Goal: Task Accomplishment & Management: Manage account settings

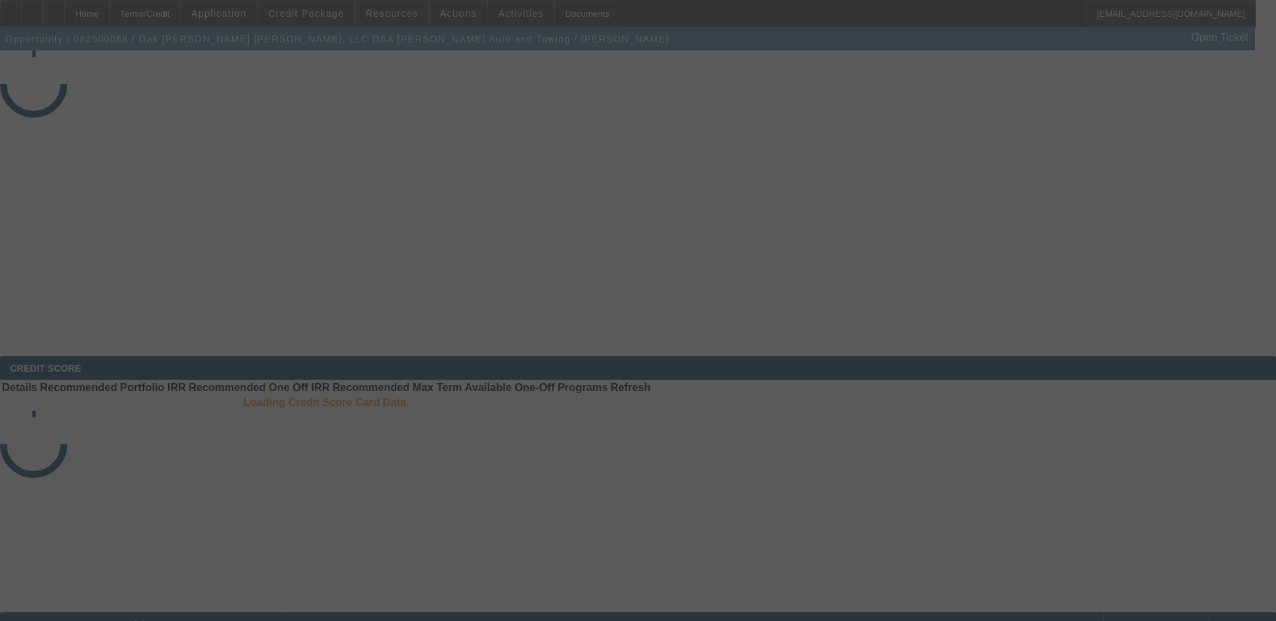
select select "3"
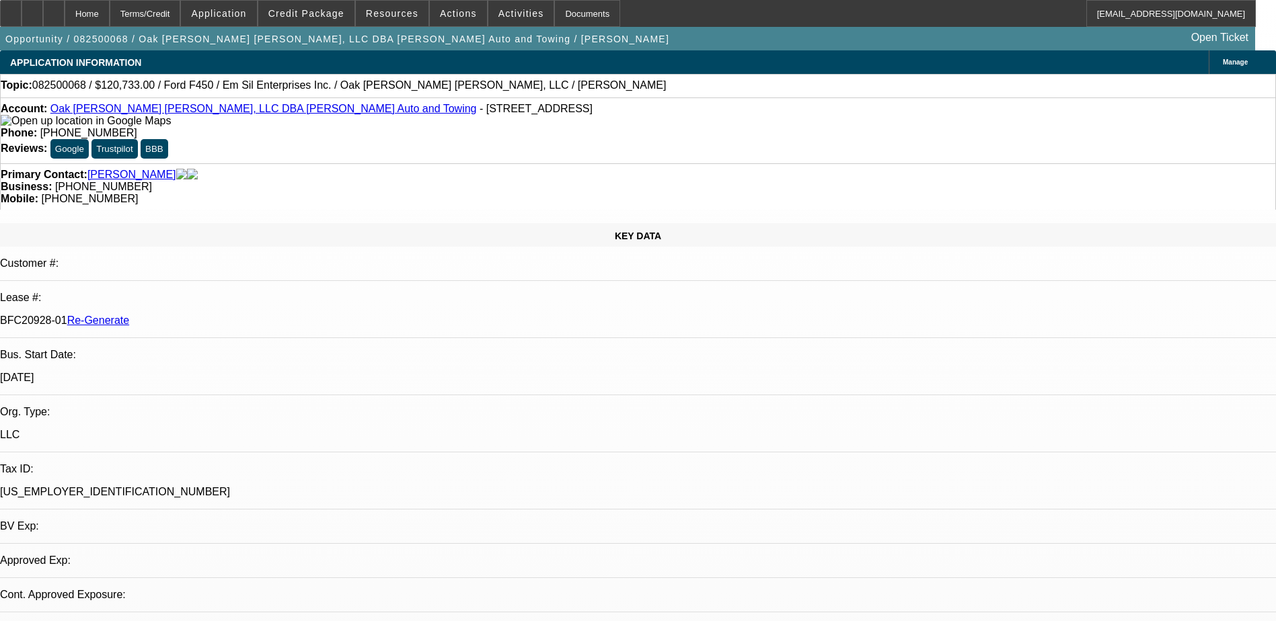
select select "0"
select select "2"
select select "0"
select select "1"
select select "2"
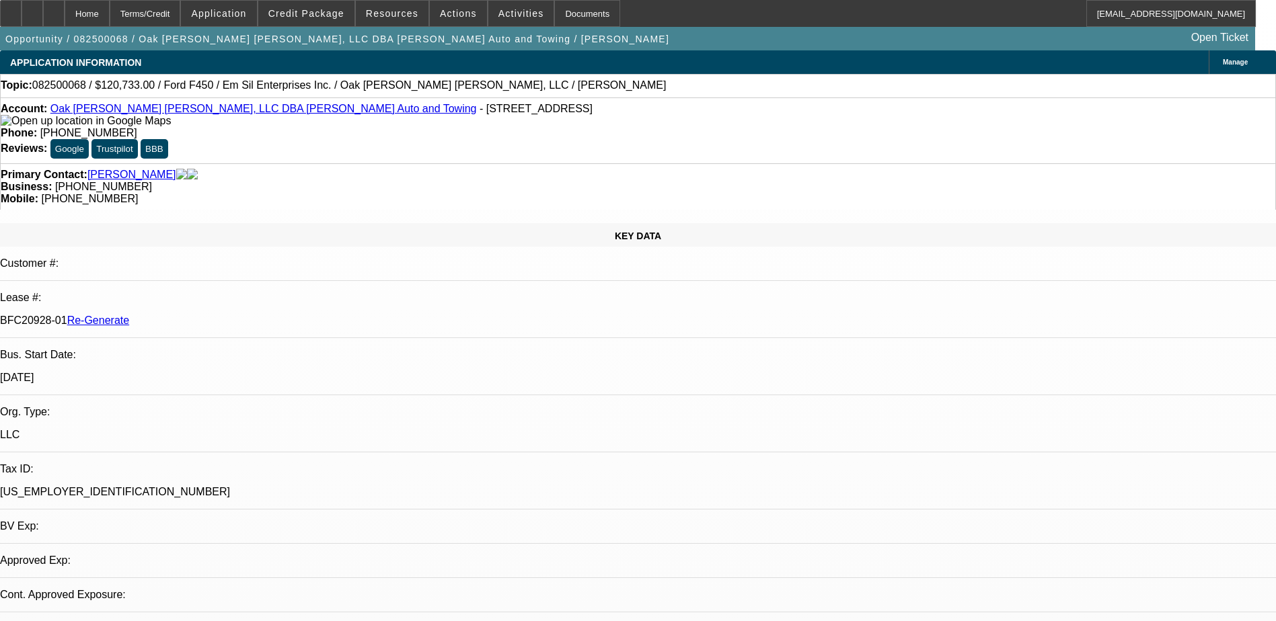
select select "6"
click at [560, 7] on div "Documents" at bounding box center [587, 13] width 66 height 27
click at [449, 17] on span "Actions" at bounding box center [458, 13] width 37 height 11
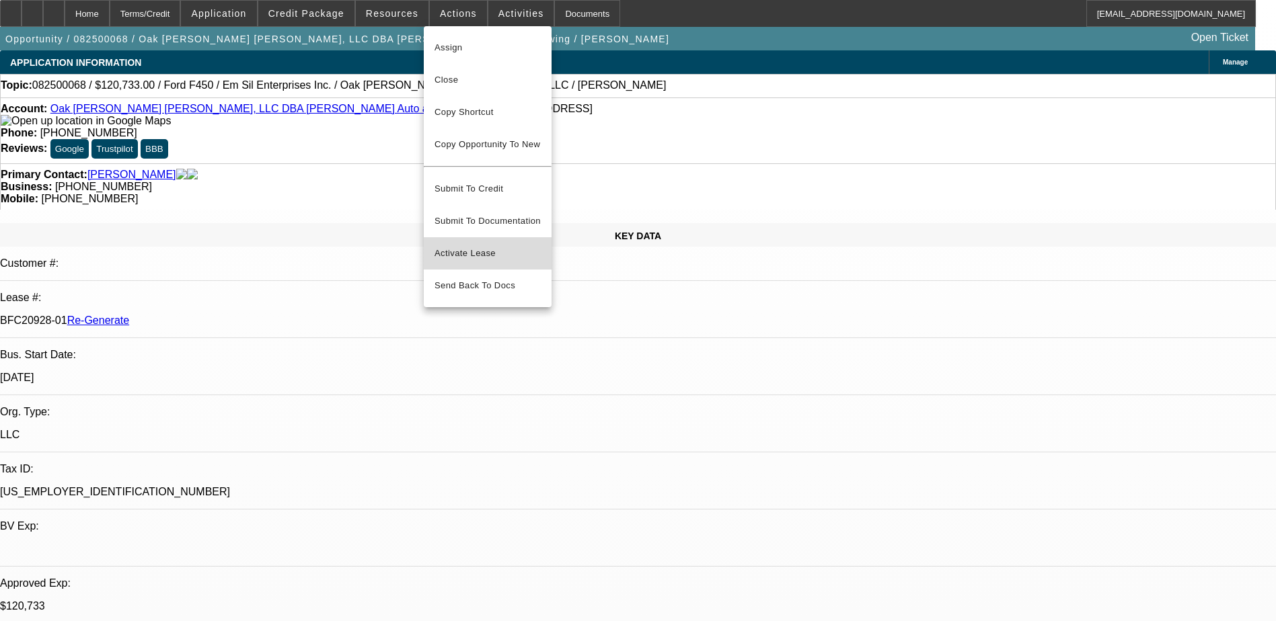
click at [465, 245] on span "Activate Lease" at bounding box center [487, 253] width 106 height 16
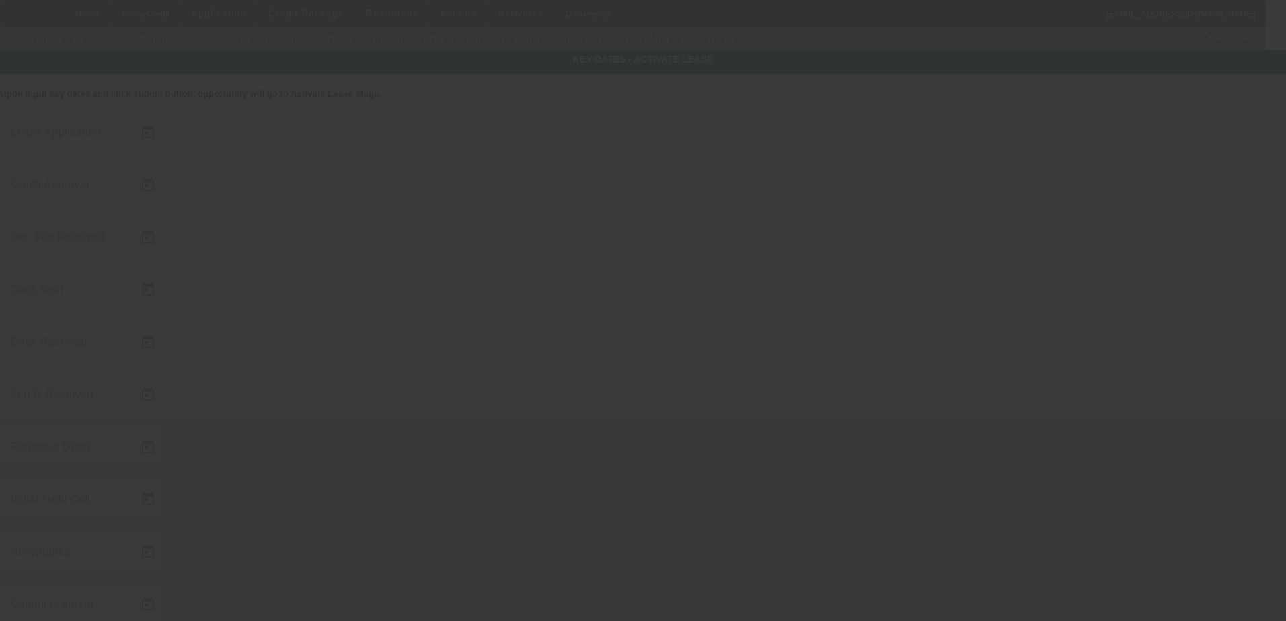
type input "[DATE]"
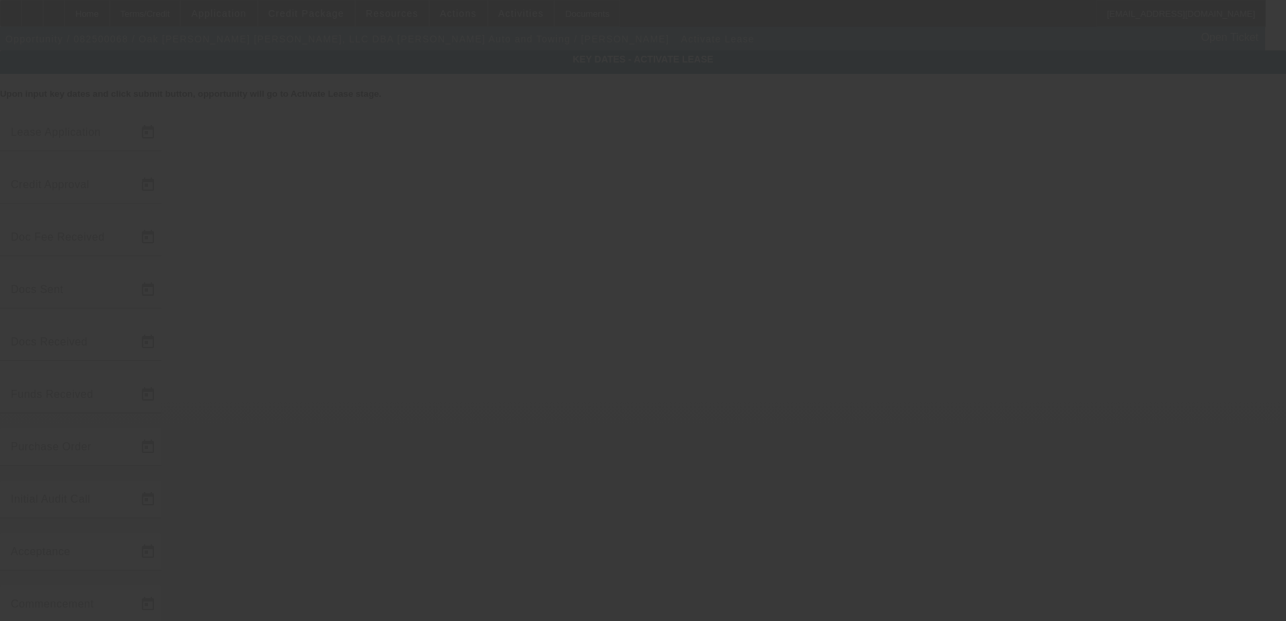
type input "[DATE]"
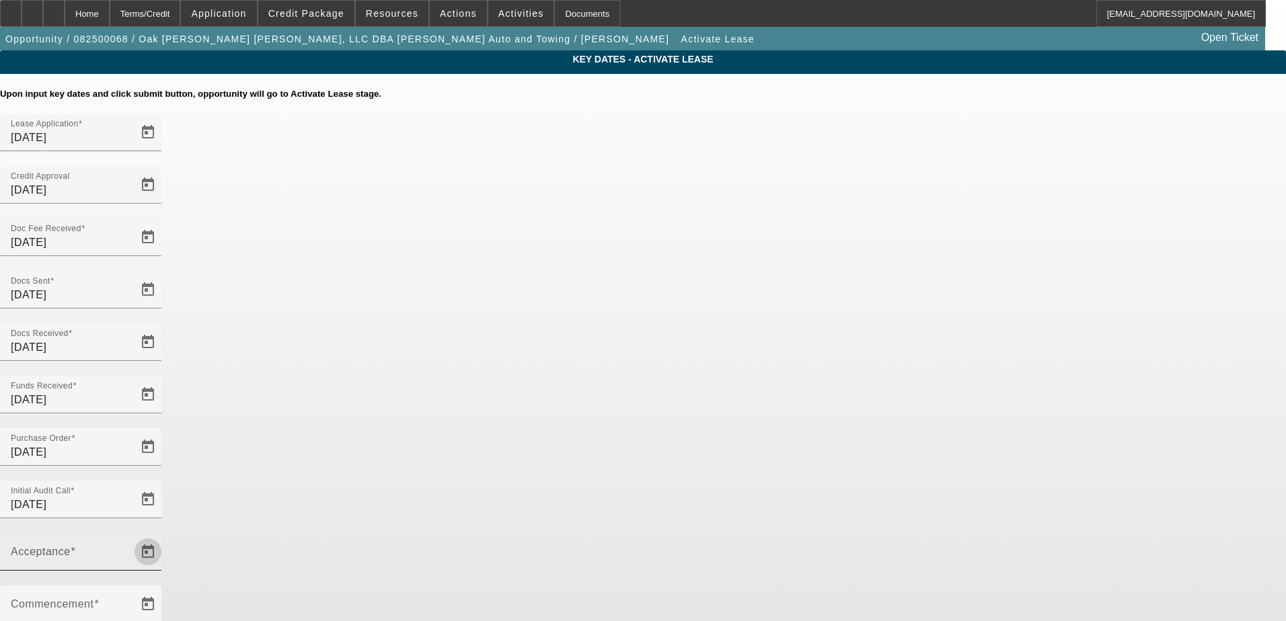
click at [164, 536] on span "Open calendar" at bounding box center [148, 552] width 32 height 32
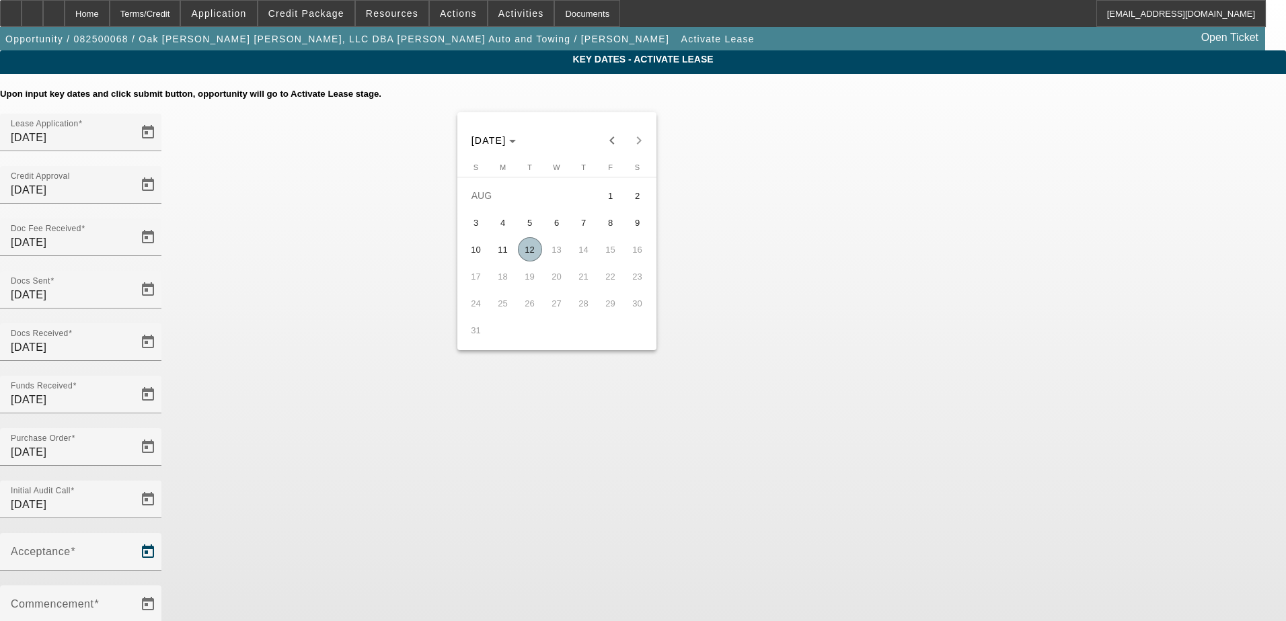
click at [535, 254] on span "12" at bounding box center [530, 249] width 24 height 24
type input "[DATE]"
type input "9/1/2025"
type input "10/1/2025"
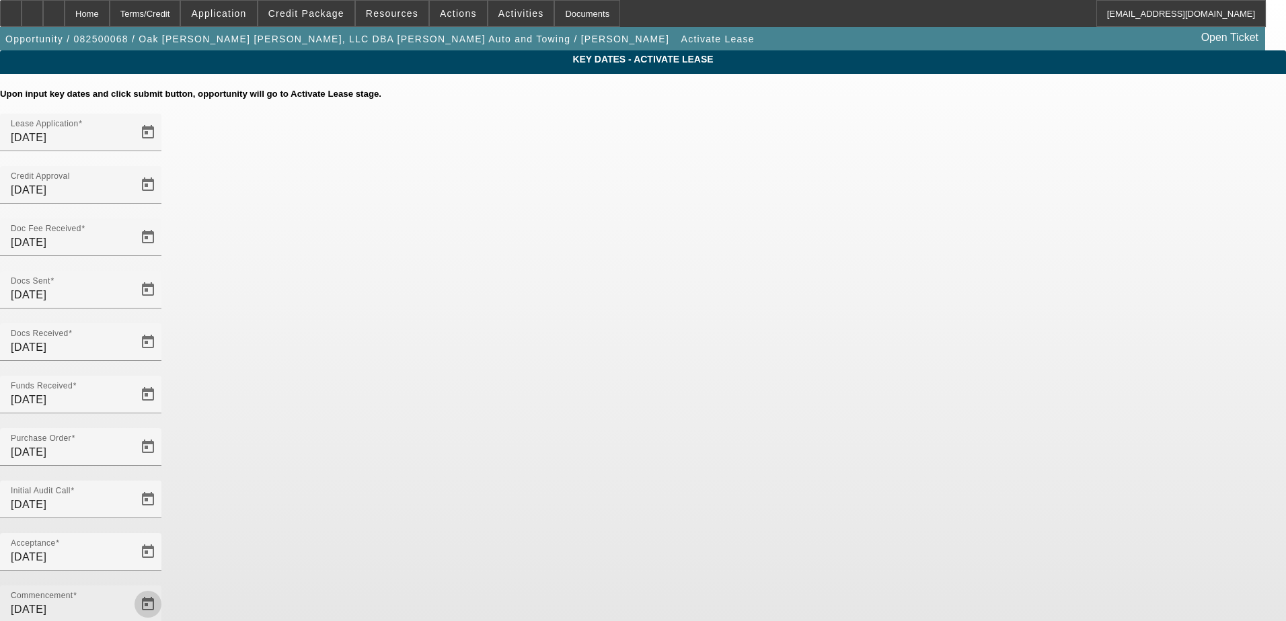
click at [164, 588] on span "Open calendar" at bounding box center [148, 604] width 32 height 32
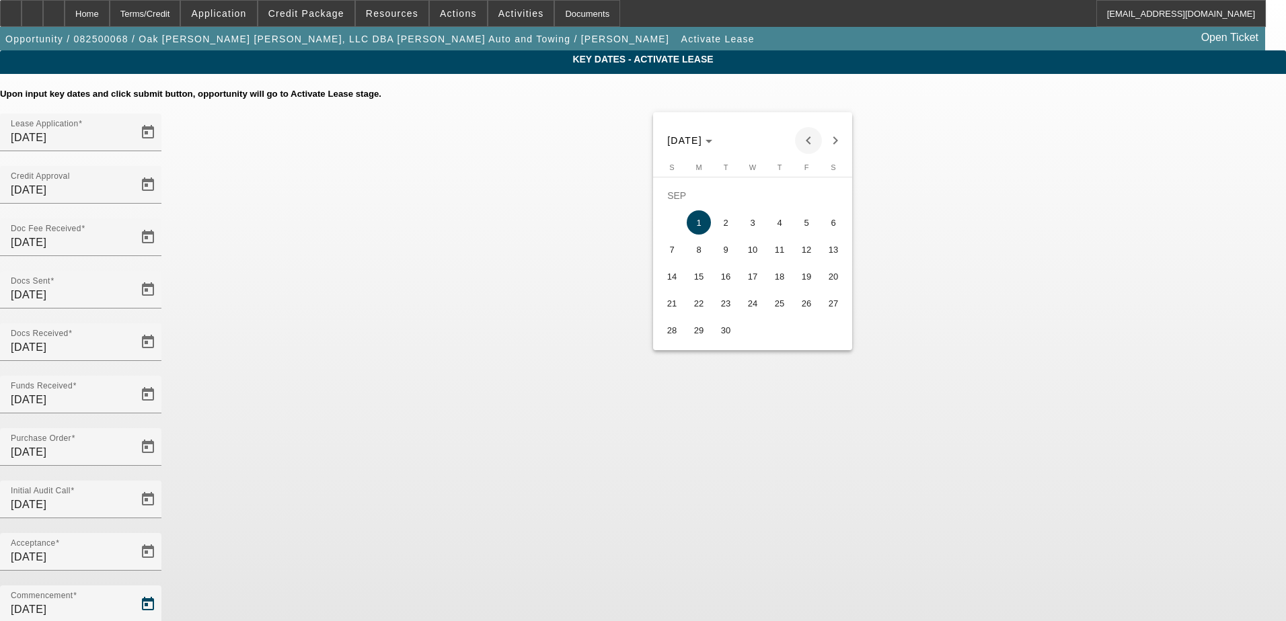
click at [806, 142] on span "Previous month" at bounding box center [808, 140] width 27 height 27
click at [805, 254] on span "15" at bounding box center [806, 249] width 24 height 24
type input "8/15/2025"
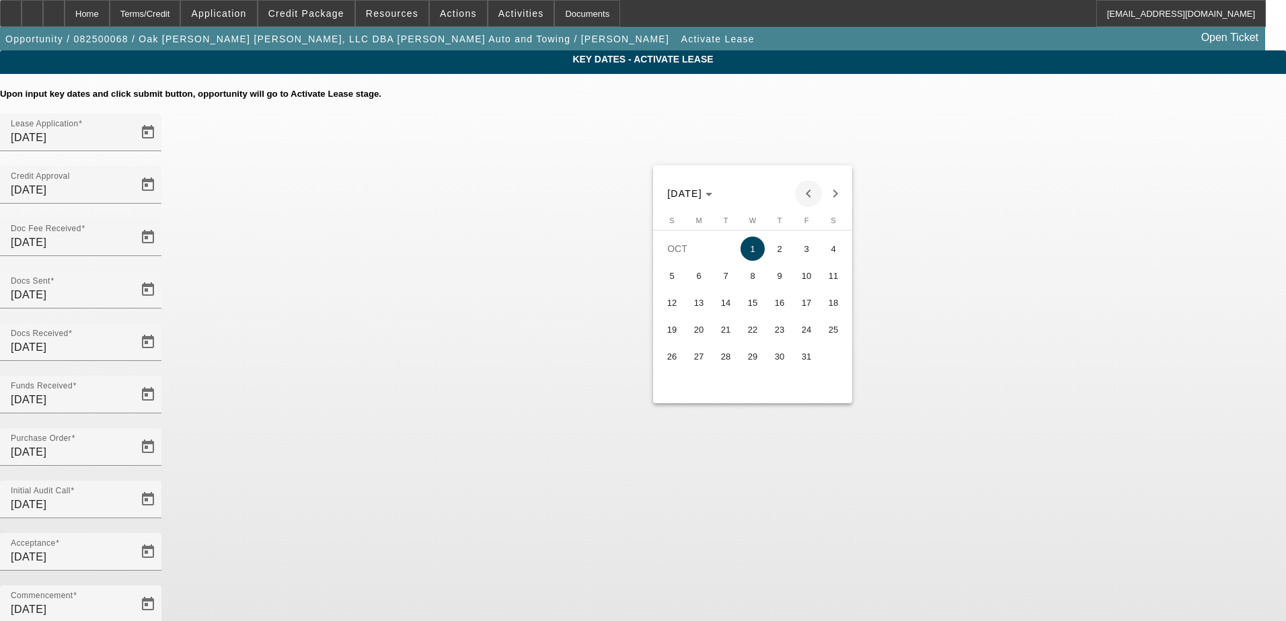
click at [813, 193] on span "Previous month" at bounding box center [808, 193] width 27 height 27
click at [693, 336] on span "15" at bounding box center [699, 329] width 24 height 24
type input "9/15/2025"
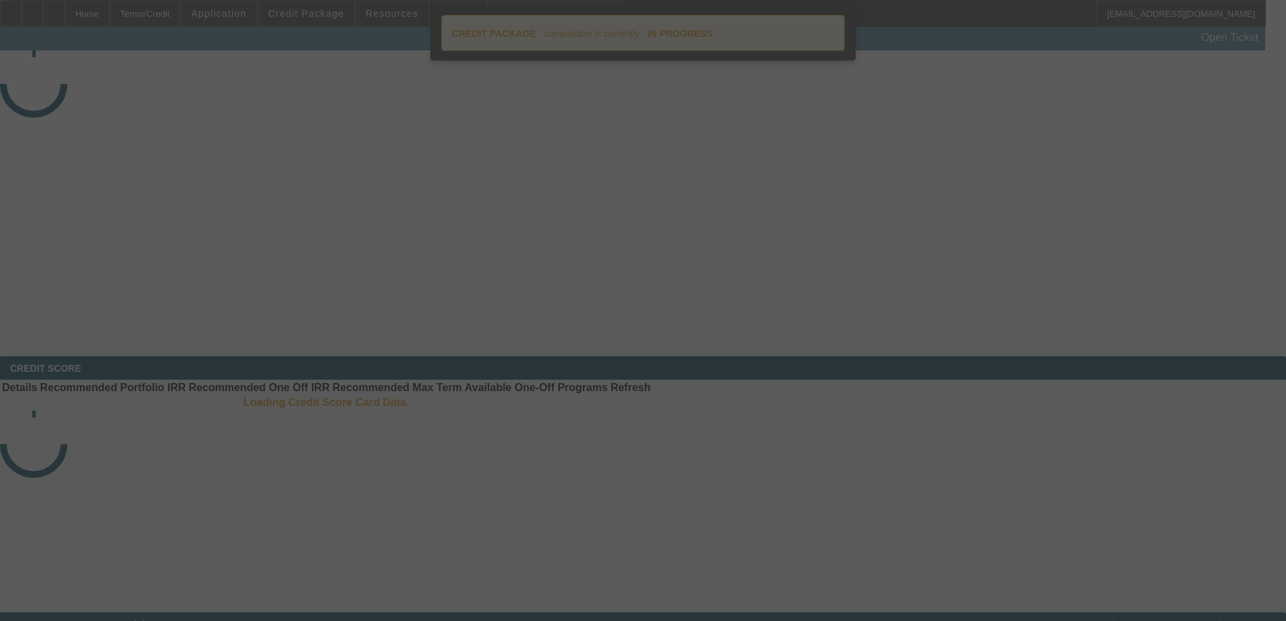
select select "4"
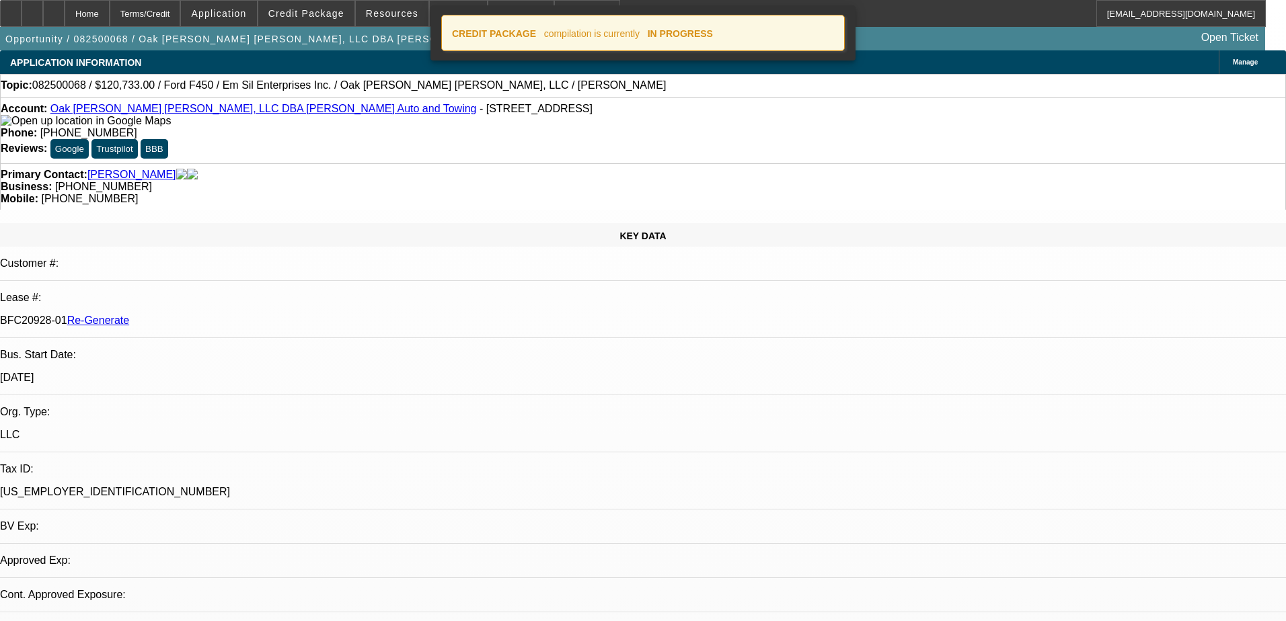
select select "0"
select select "2"
select select "0"
select select "6"
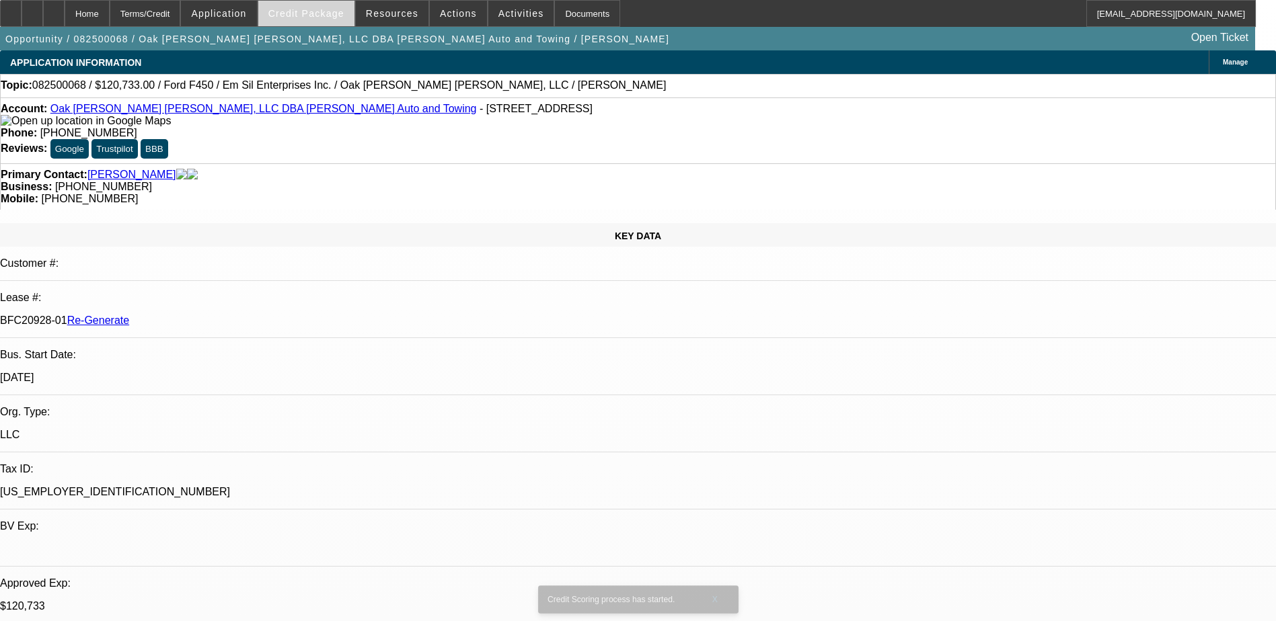
click at [323, 16] on span "Credit Package" at bounding box center [306, 13] width 76 height 11
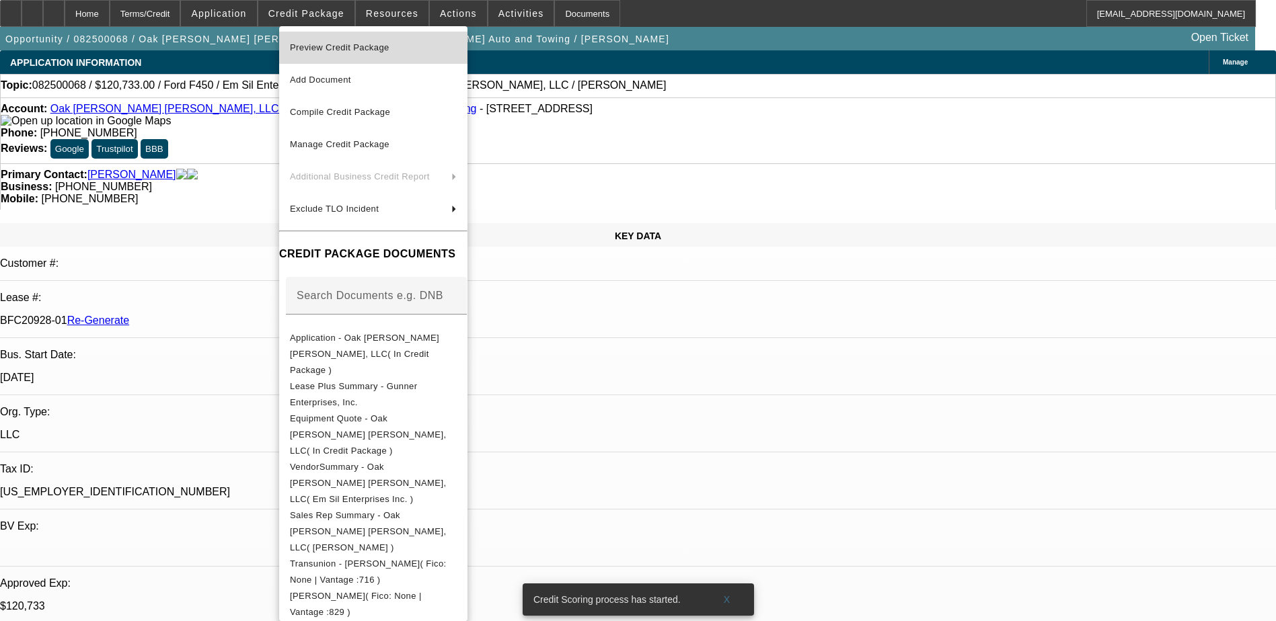
click at [336, 49] on span "Preview Credit Package" at bounding box center [340, 47] width 100 height 10
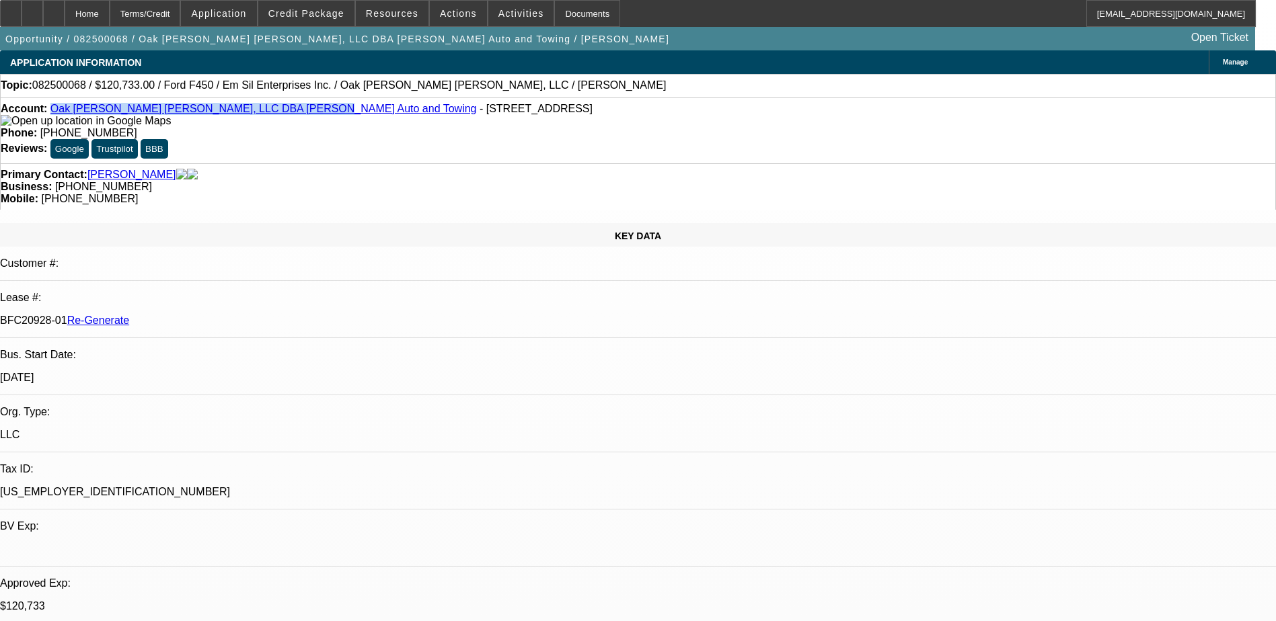
drag, startPoint x: 275, startPoint y: 109, endPoint x: 61, endPoint y: 114, distance: 214.6
click at [61, 114] on div "Account: Oak Wes Tom J, LLC DBA Andreasen Auto and Towing - 7357 S Redwood Rd, …" at bounding box center [638, 115] width 1274 height 24
copy link "Oak [PERSON_NAME] [PERSON_NAME], LLC DBA [PERSON_NAME] Auto and Towing"
drag, startPoint x: 157, startPoint y: 239, endPoint x: 214, endPoint y: 241, distance: 56.5
click at [214, 315] on div "BFC20928-01 Re-Generate" at bounding box center [638, 321] width 1276 height 12
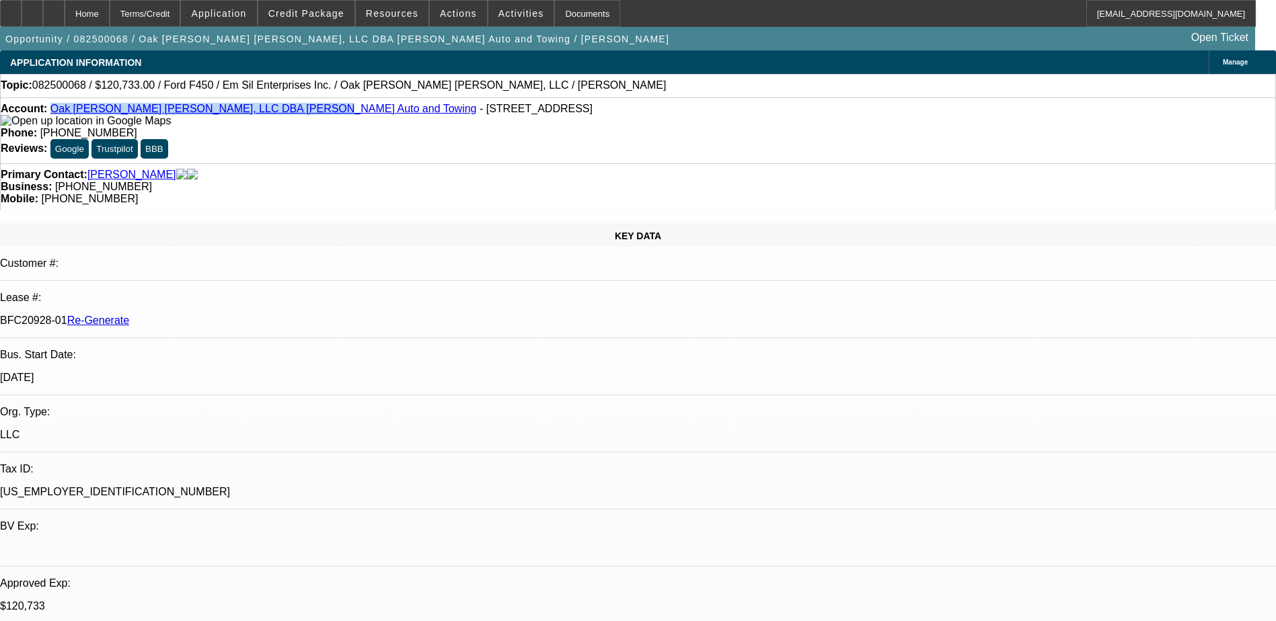
copy p "BFC20928-01"
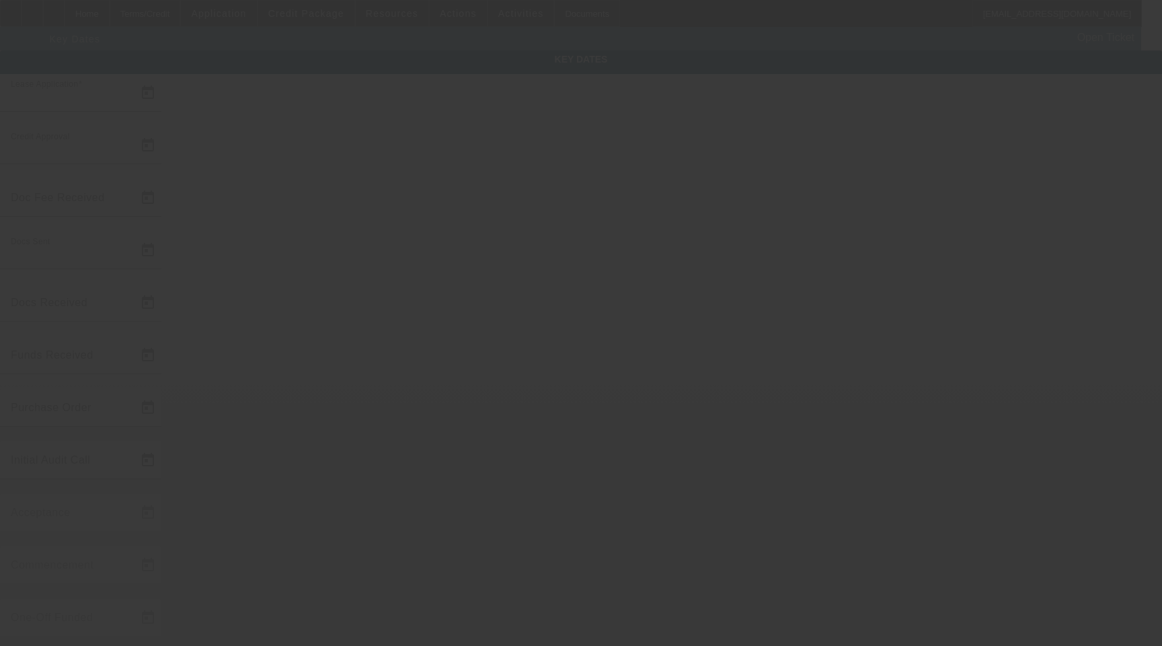
type input "[DATE]"
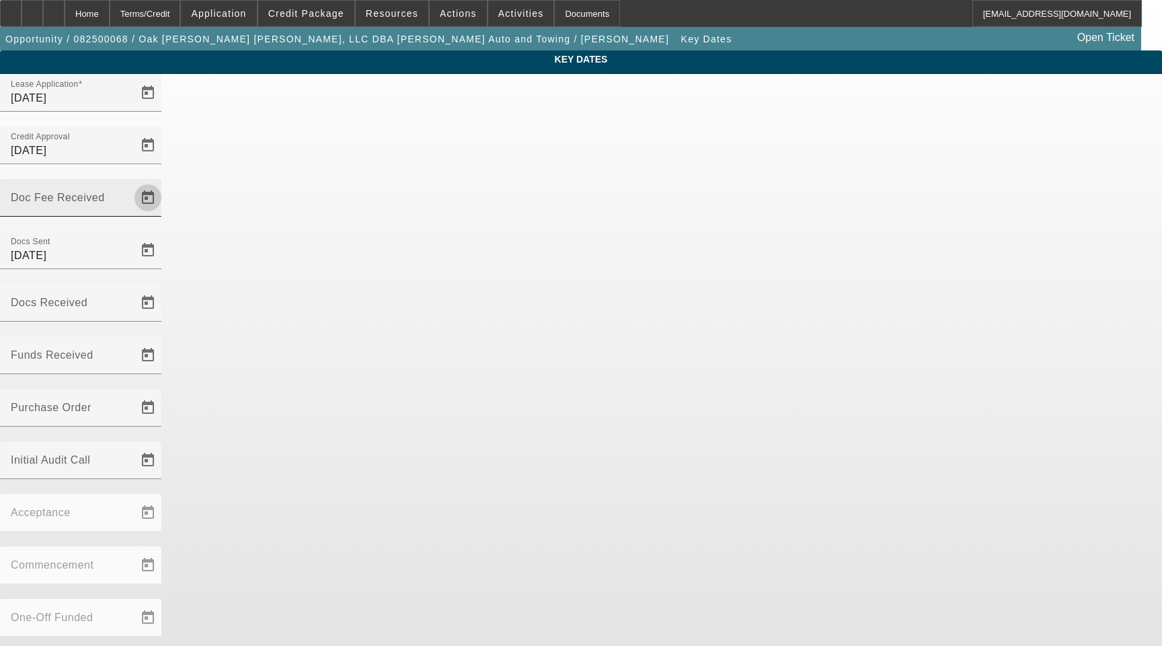
click at [164, 182] on span "Open calendar" at bounding box center [148, 198] width 32 height 32
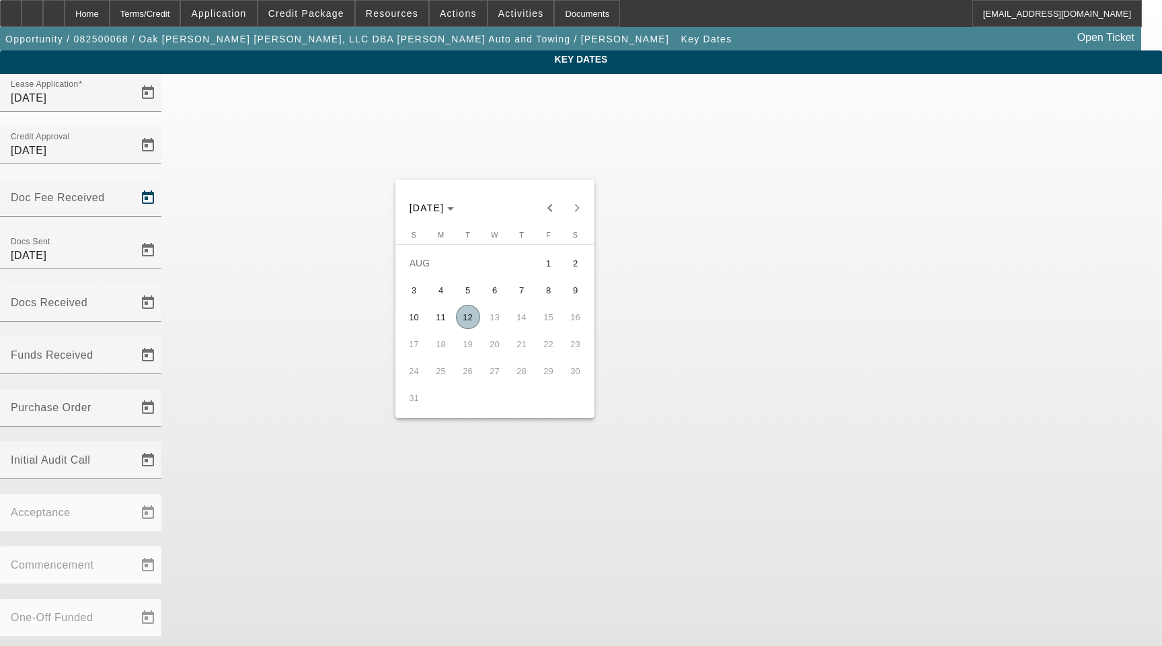
click at [443, 322] on span "11" at bounding box center [441, 317] width 24 height 24
type input "[DATE]"
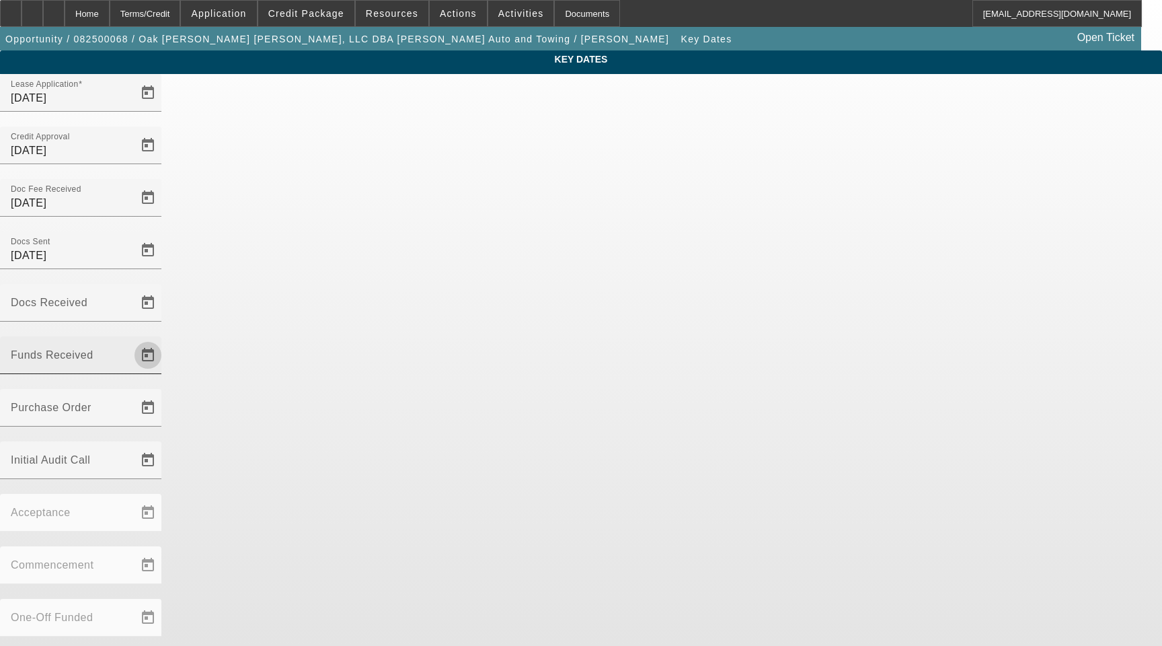
click at [164, 339] on span "Open calendar" at bounding box center [148, 355] width 32 height 32
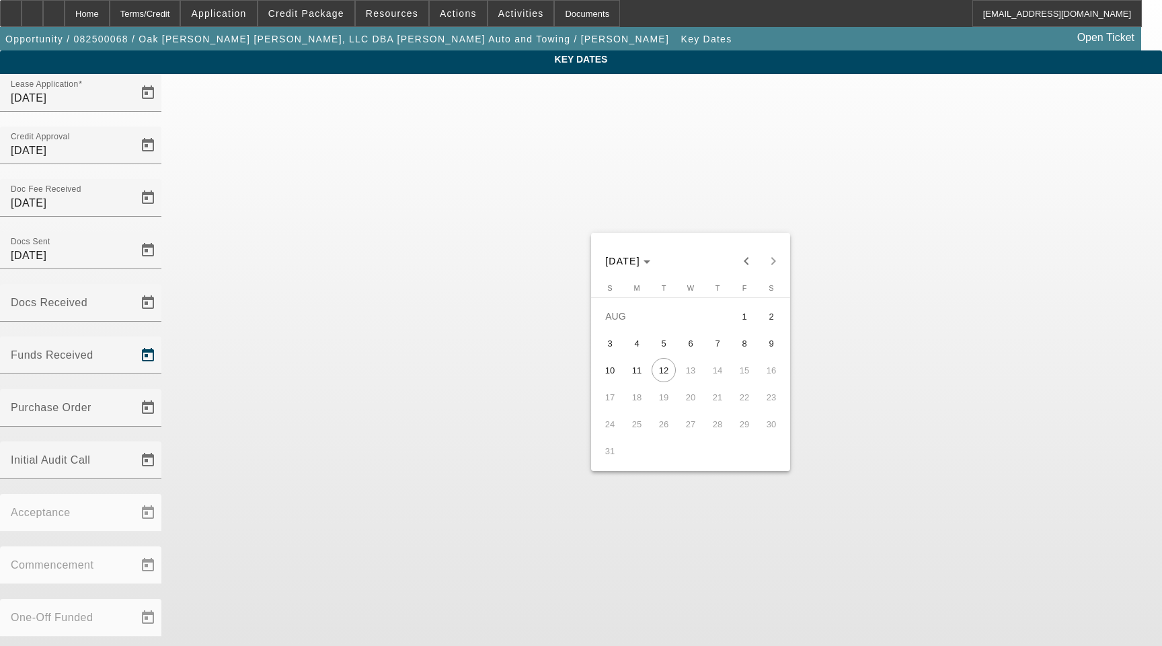
click at [646, 369] on span "11" at bounding box center [637, 370] width 24 height 24
type input "[DATE]"
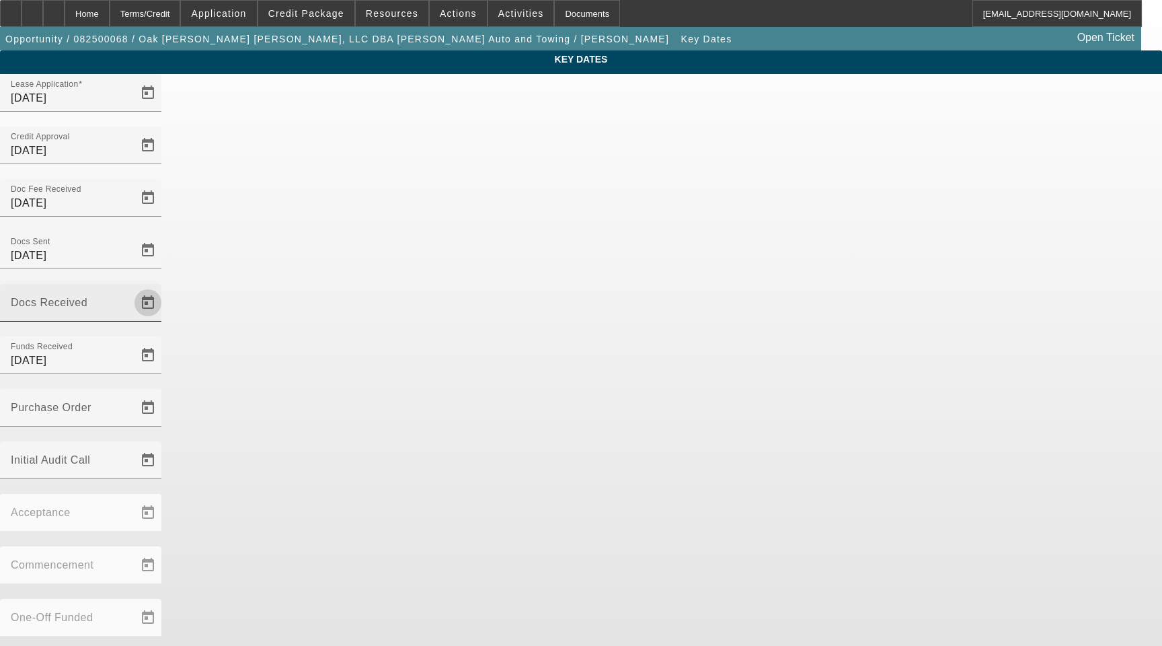
click at [164, 286] on span "Open calendar" at bounding box center [148, 302] width 32 height 32
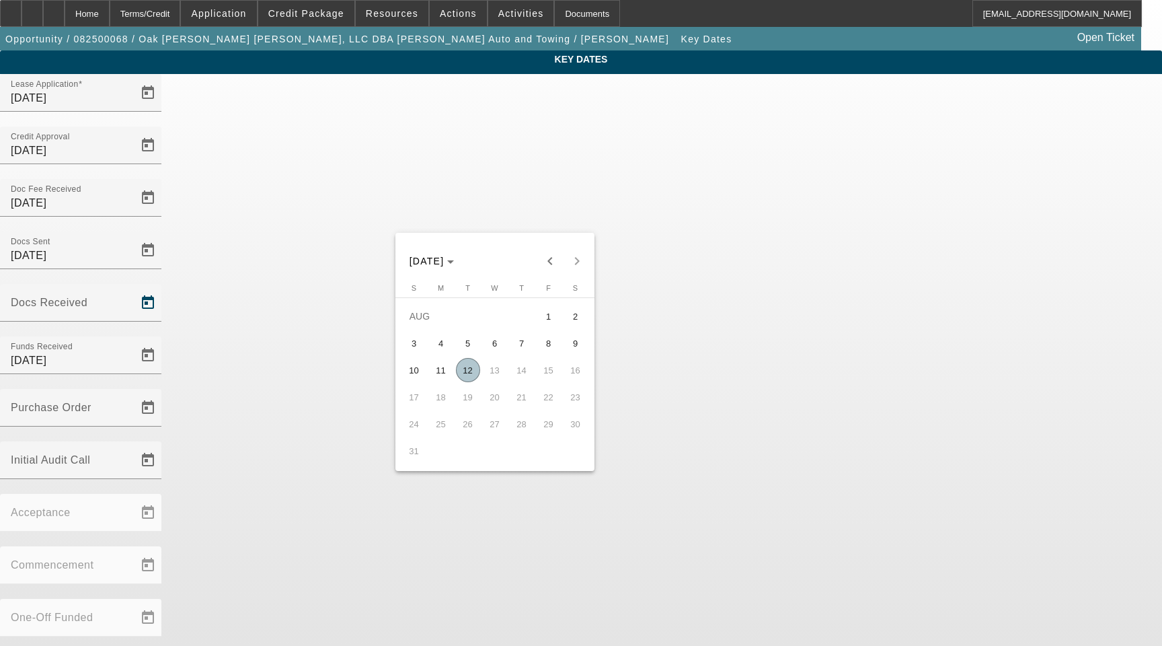
click at [443, 371] on span "11" at bounding box center [441, 370] width 24 height 24
type input "[DATE]"
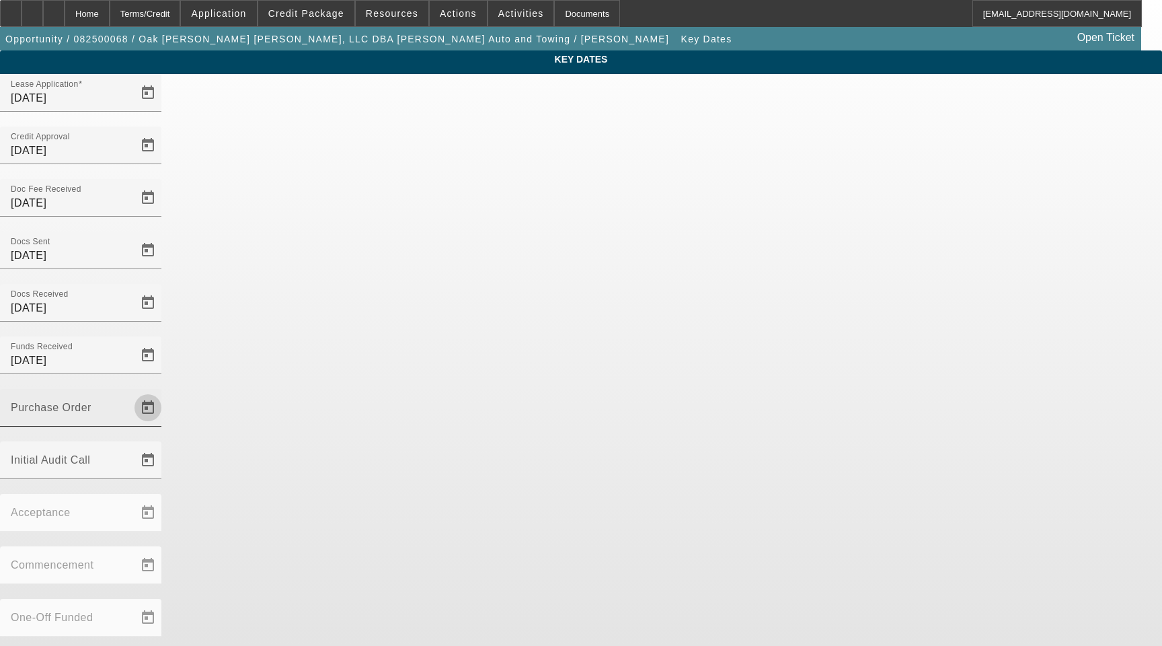
click at [164, 391] on span "Open calendar" at bounding box center [148, 407] width 32 height 32
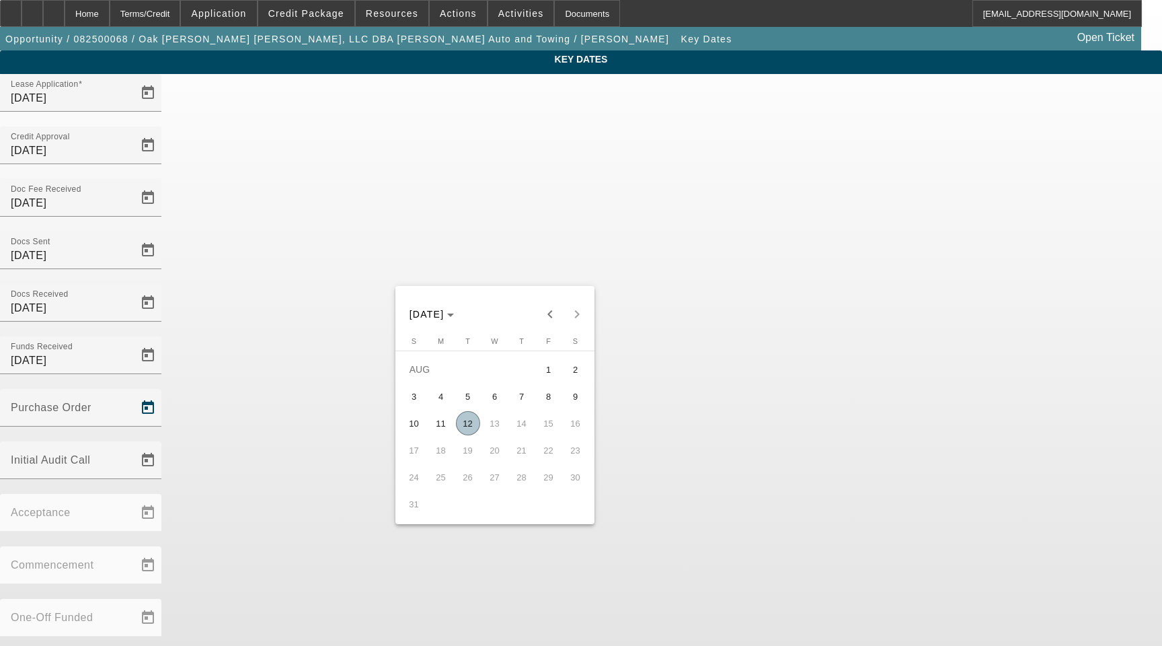
click at [471, 422] on span "12" at bounding box center [468, 423] width 24 height 24
type input "[DATE]"
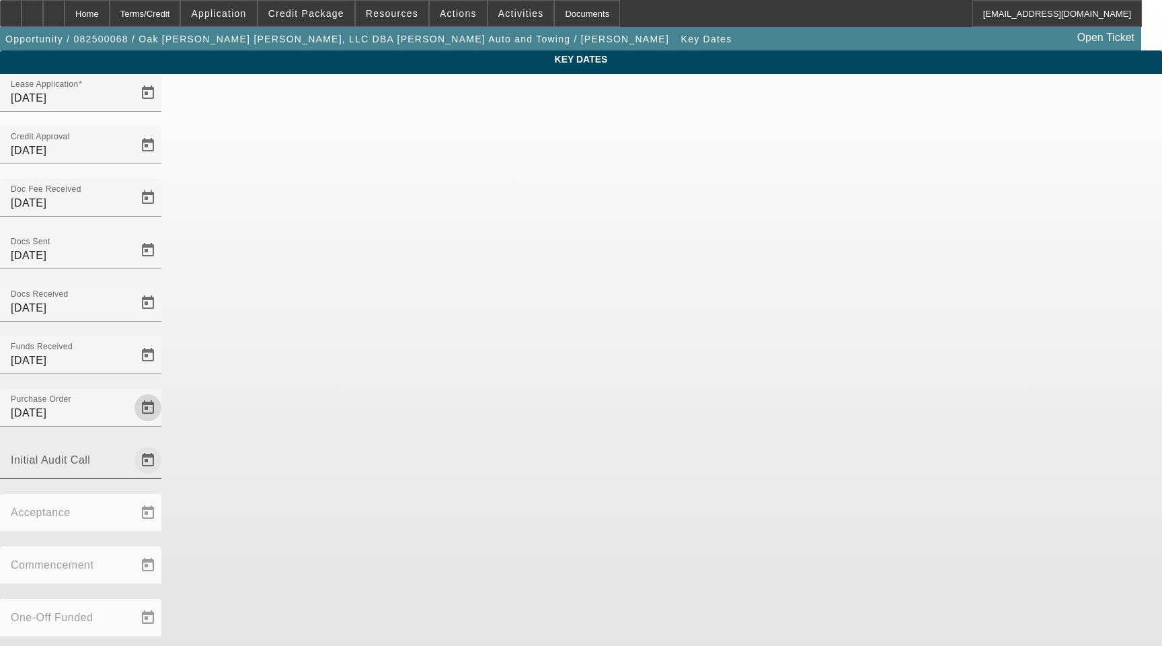
click at [164, 444] on span "Open calendar" at bounding box center [148, 460] width 32 height 32
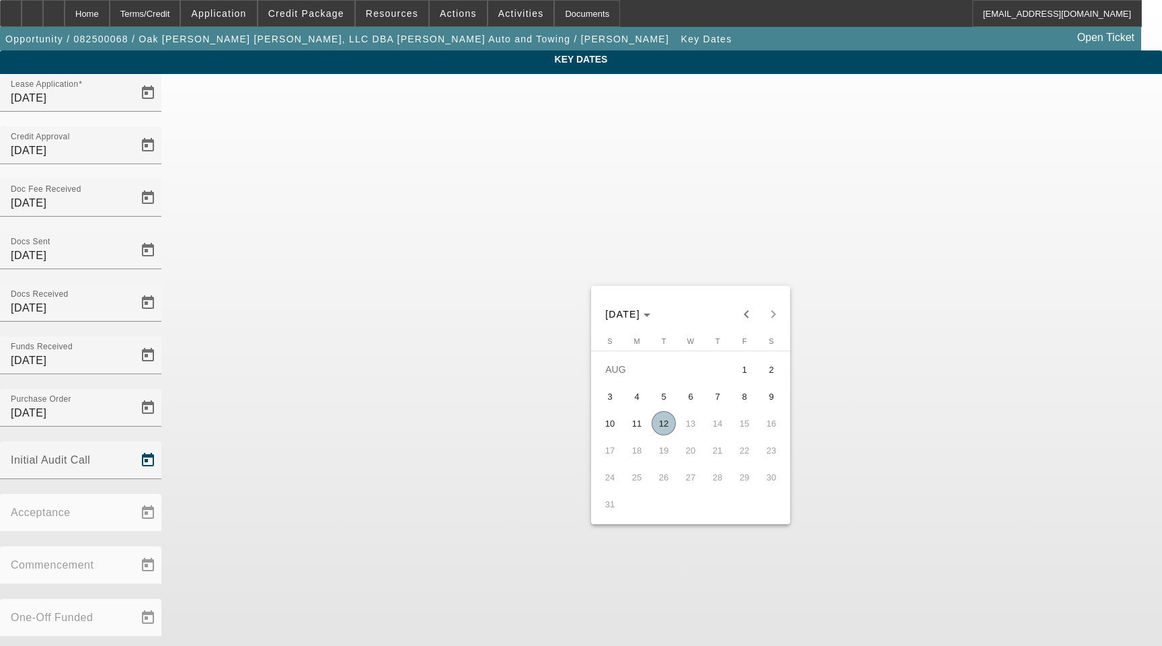
click at [665, 424] on span "12" at bounding box center [664, 423] width 24 height 24
type input "[DATE]"
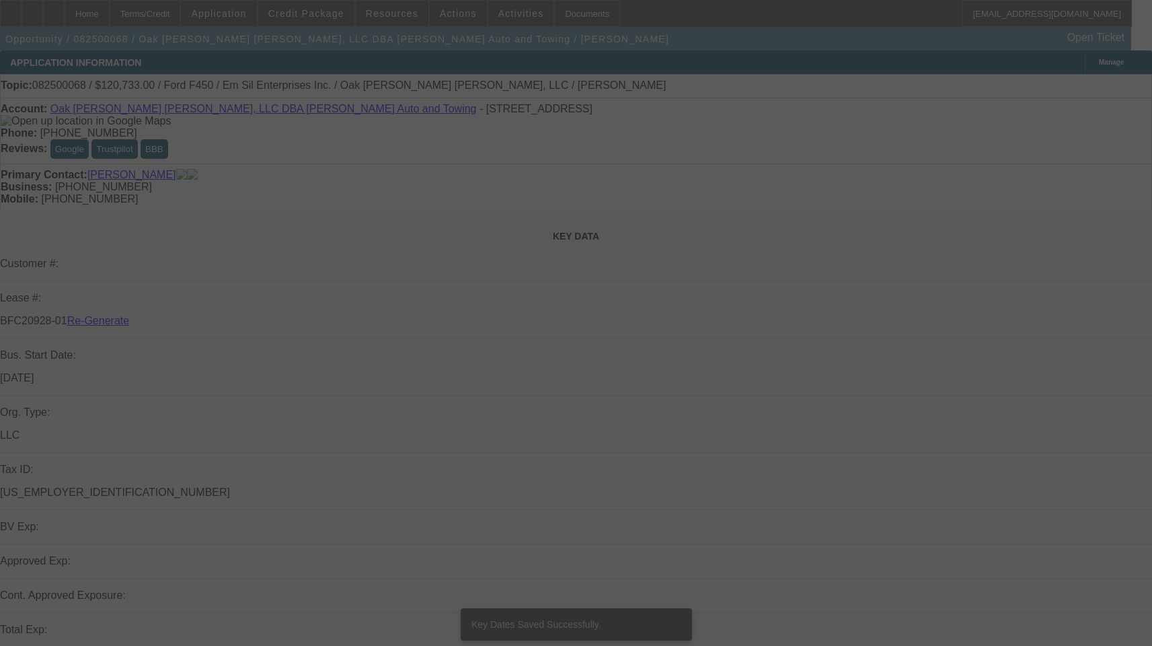
select select "3"
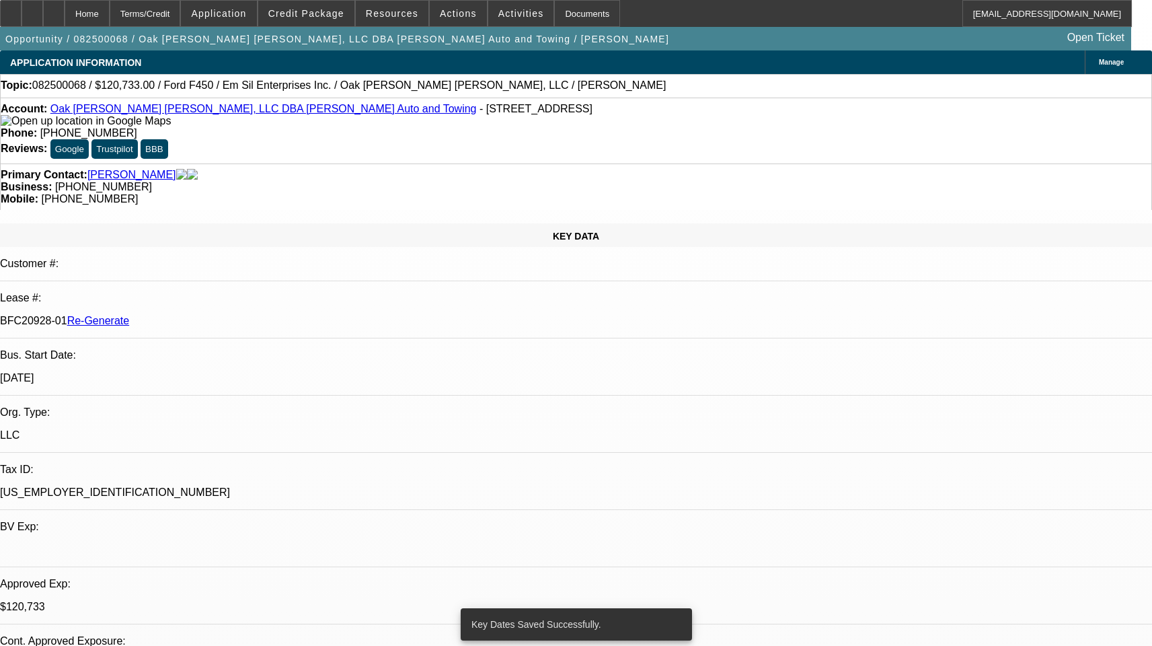
select select "0"
select select "2"
select select "0"
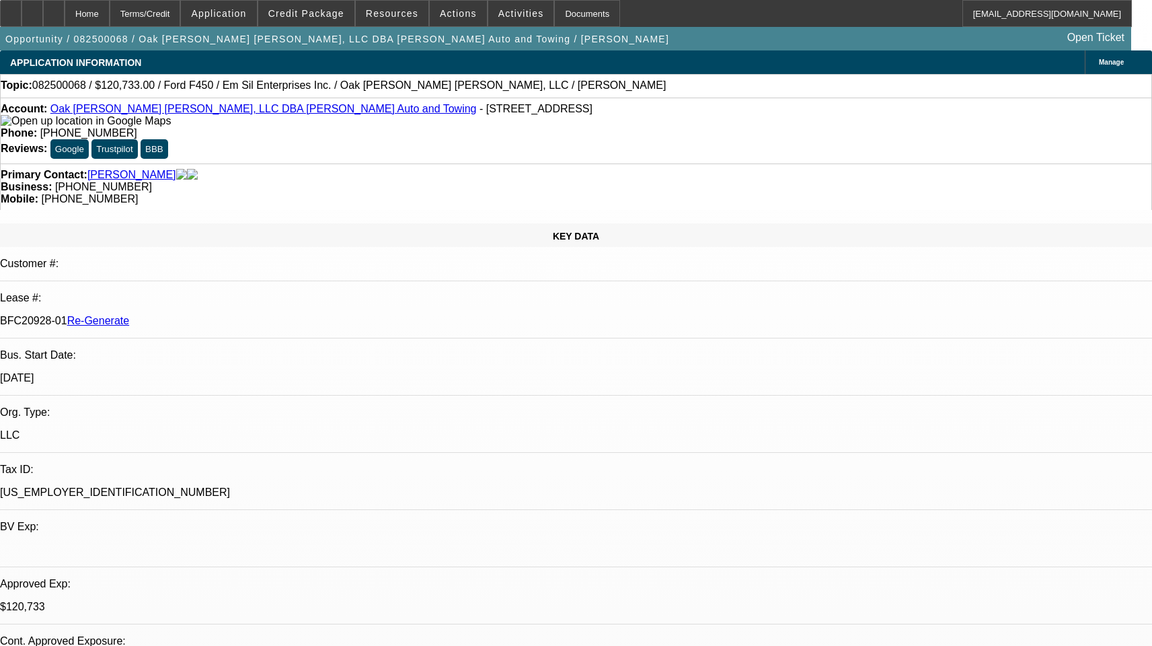
select select "1"
select select "2"
select select "6"
